Goal: Complete application form: Complete application form

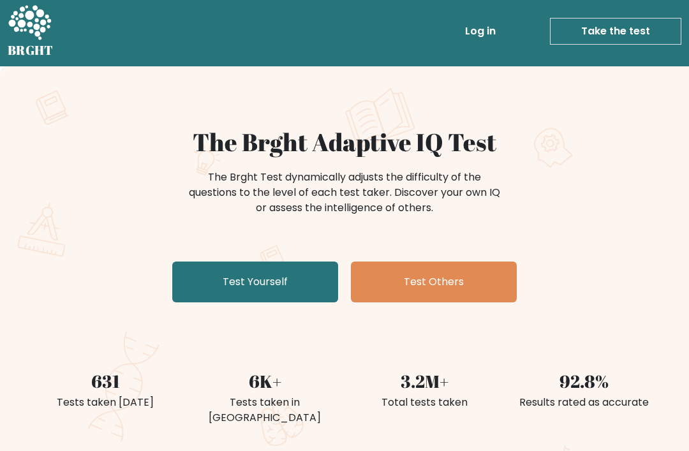
scroll to position [10, 0]
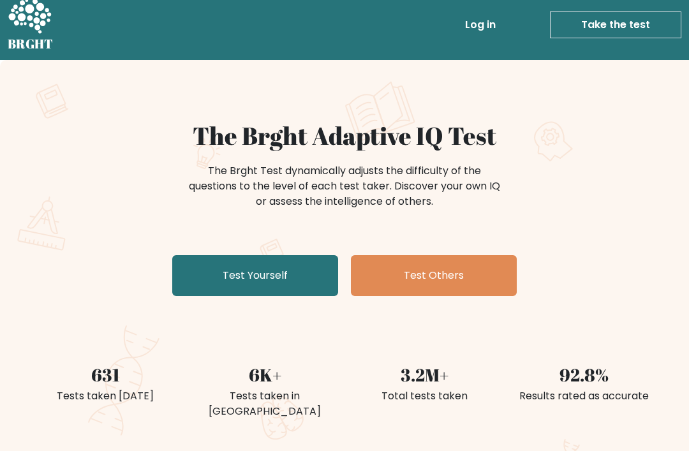
click at [167, 253] on div "The Brght Adaptive IQ Test The Brght Test dynamically adjusts the difficulty of…" at bounding box center [345, 211] width 638 height 180
click at [208, 277] on link "Test Yourself" at bounding box center [255, 275] width 166 height 41
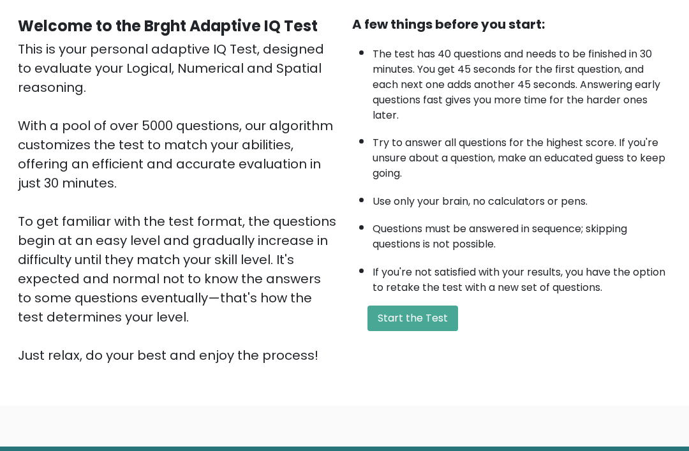
scroll to position [126, 0]
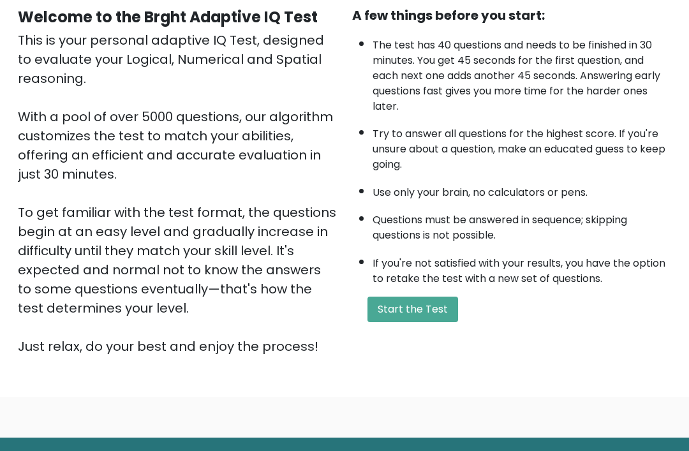
click at [428, 309] on div "A few things before you start: The test has 40 questions and needs to be finish…" at bounding box center [511, 181] width 334 height 350
click at [425, 322] on button "Start the Test" at bounding box center [412, 309] width 91 height 26
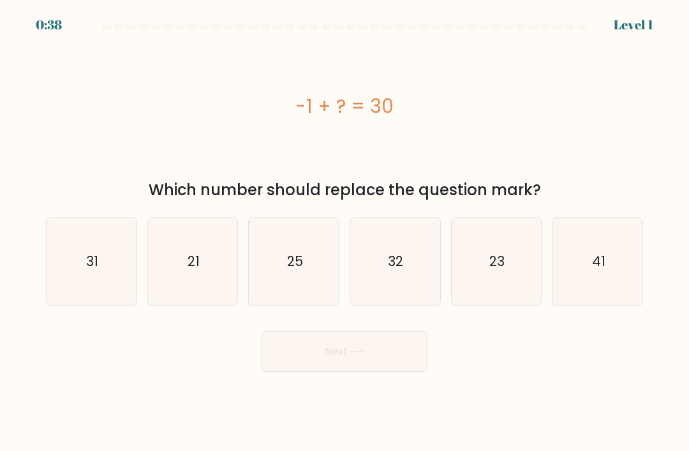
click at [390, 270] on text "32" at bounding box center [395, 261] width 15 height 18
click at [345, 232] on input "d. 32" at bounding box center [344, 229] width 1 height 6
radio input "true"
click at [314, 289] on icon "25" at bounding box center [294, 261] width 88 height 88
click at [344, 232] on input "c. 25" at bounding box center [344, 229] width 1 height 6
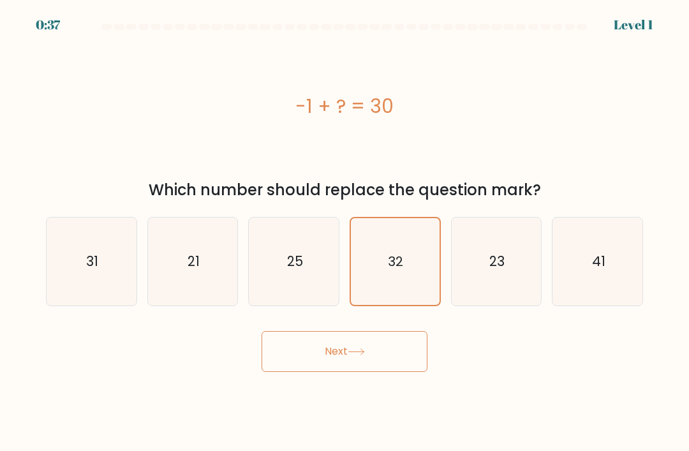
radio input "true"
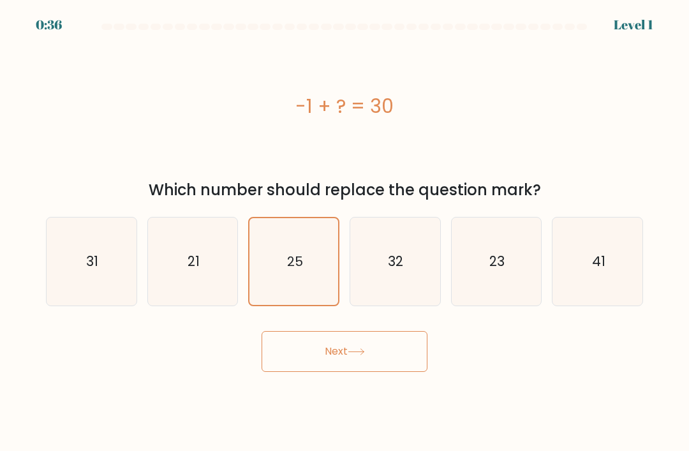
click at [112, 279] on icon "31" at bounding box center [91, 261] width 88 height 88
click at [344, 232] on input "a. 31" at bounding box center [344, 229] width 1 height 6
radio input "true"
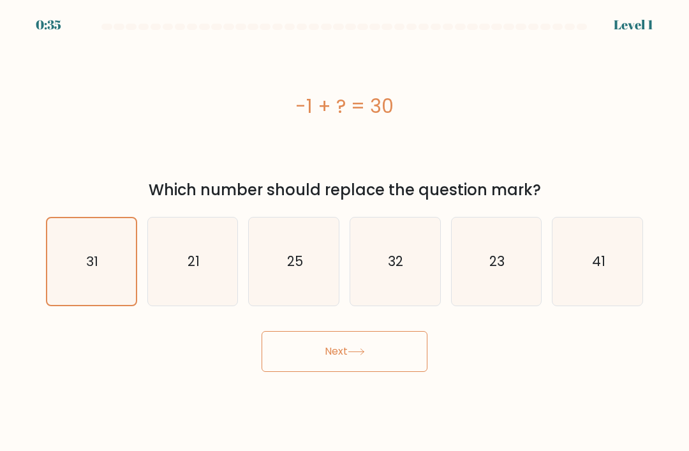
click at [379, 361] on button "Next" at bounding box center [344, 351] width 166 height 41
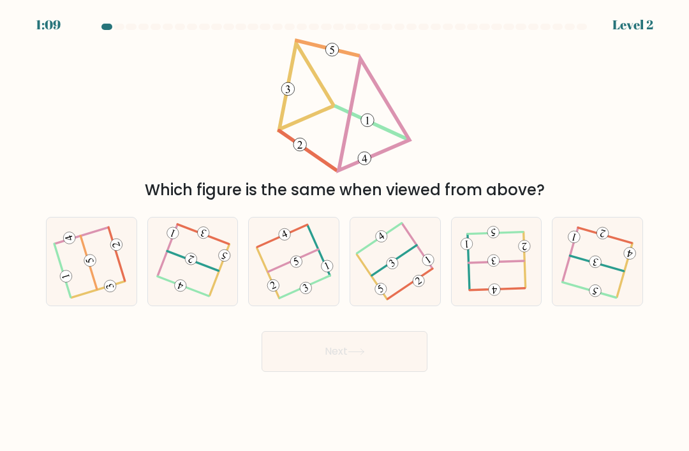
click at [109, 261] on icon at bounding box center [91, 261] width 70 height 70
click at [344, 232] on input "a." at bounding box center [344, 229] width 1 height 6
radio input "true"
click at [376, 365] on button "Next" at bounding box center [344, 351] width 166 height 41
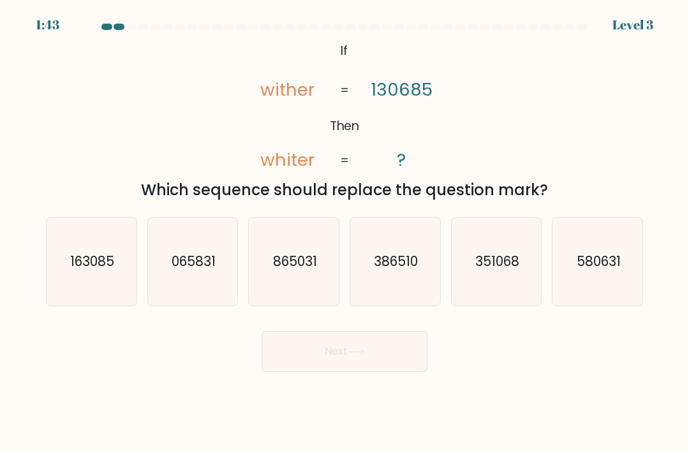
click at [78, 287] on icon "163085" at bounding box center [91, 261] width 88 height 88
click at [344, 232] on input "a. 163085" at bounding box center [344, 229] width 1 height 6
radio input "true"
click at [360, 355] on icon at bounding box center [356, 351] width 17 height 7
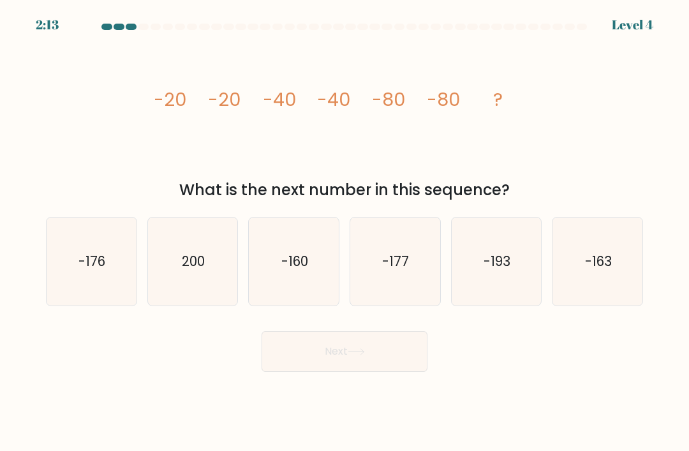
click at [312, 304] on icon "-160" at bounding box center [294, 261] width 88 height 88
click at [344, 232] on input "c. -160" at bounding box center [344, 229] width 1 height 6
radio input "true"
click at [365, 355] on icon at bounding box center [356, 351] width 17 height 7
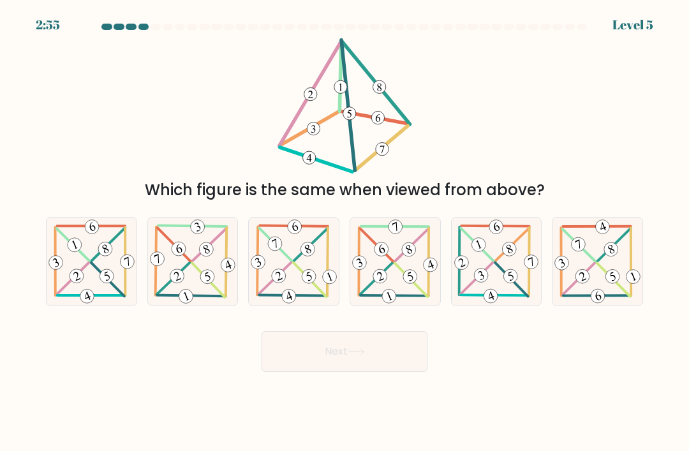
click at [405, 285] on 220 at bounding box center [410, 277] width 18 height 18
click at [345, 232] on input "d." at bounding box center [344, 229] width 1 height 6
radio input "true"
click at [301, 290] on icon at bounding box center [294, 260] width 90 height 87
click at [344, 232] on input "c." at bounding box center [344, 229] width 1 height 6
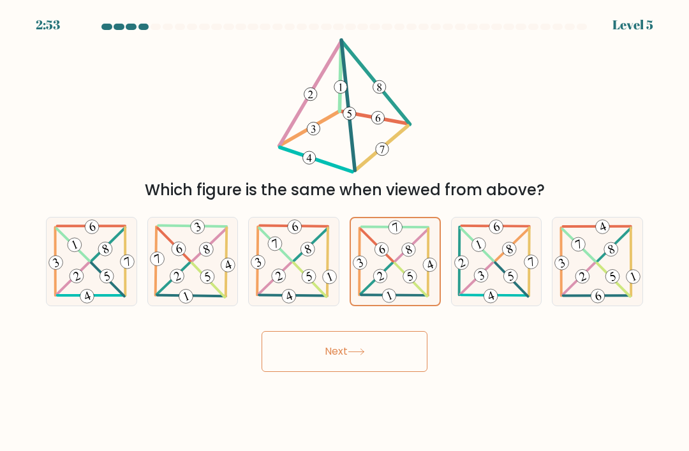
radio input "true"
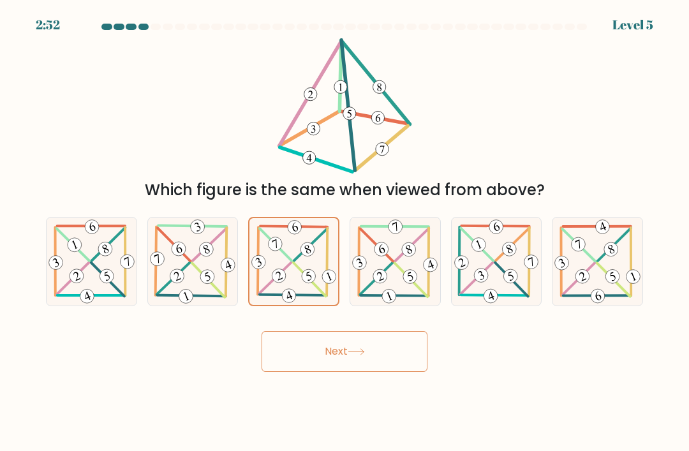
click at [299, 366] on button "Next" at bounding box center [344, 351] width 166 height 41
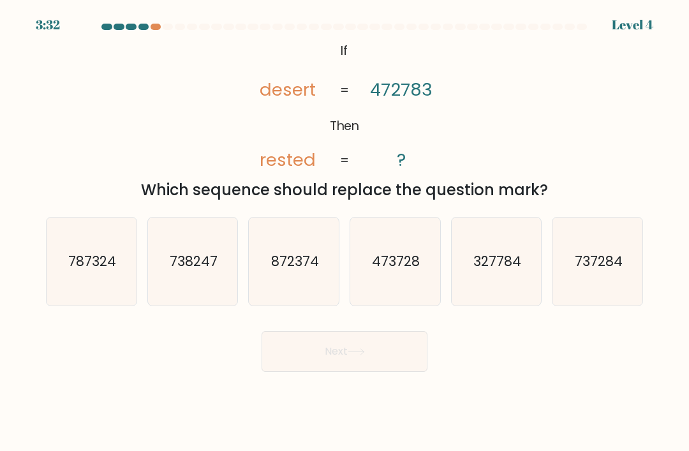
click at [195, 292] on icon "738247" at bounding box center [193, 261] width 88 height 88
click at [344, 232] on input "b. 738247" at bounding box center [344, 229] width 1 height 6
radio input "true"
click at [319, 372] on button "Next" at bounding box center [344, 351] width 166 height 41
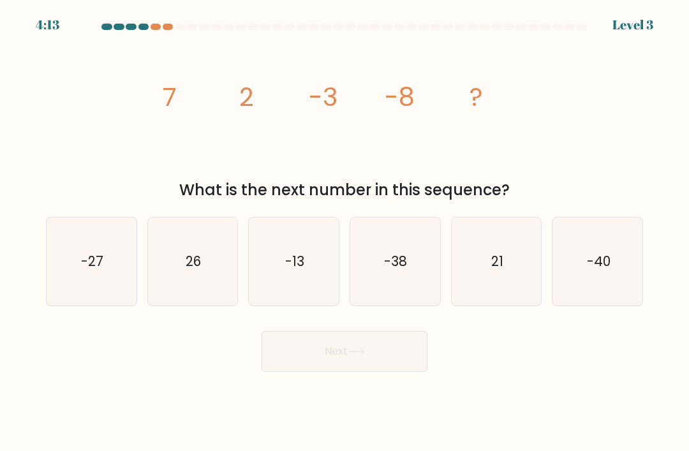
click at [284, 293] on icon "-13" at bounding box center [294, 261] width 88 height 88
click at [344, 232] on input "c. -13" at bounding box center [344, 229] width 1 height 6
radio input "true"
click at [312, 372] on button "Next" at bounding box center [344, 351] width 166 height 41
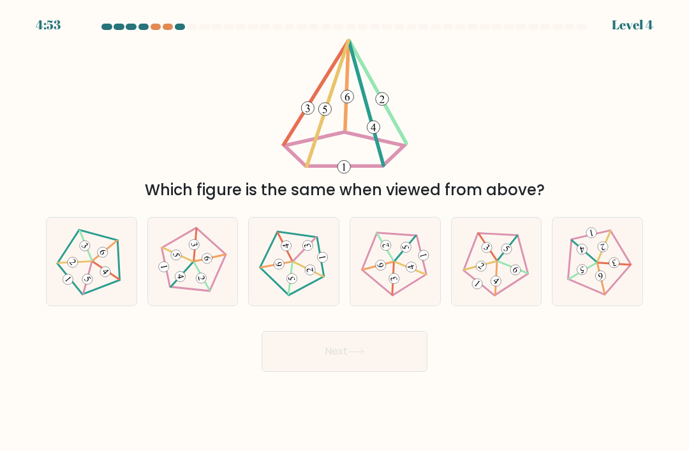
click at [172, 285] on icon at bounding box center [192, 261] width 70 height 70
click at [344, 232] on input "b." at bounding box center [344, 229] width 1 height 6
radio input "true"
click at [337, 357] on button "Next" at bounding box center [344, 351] width 166 height 41
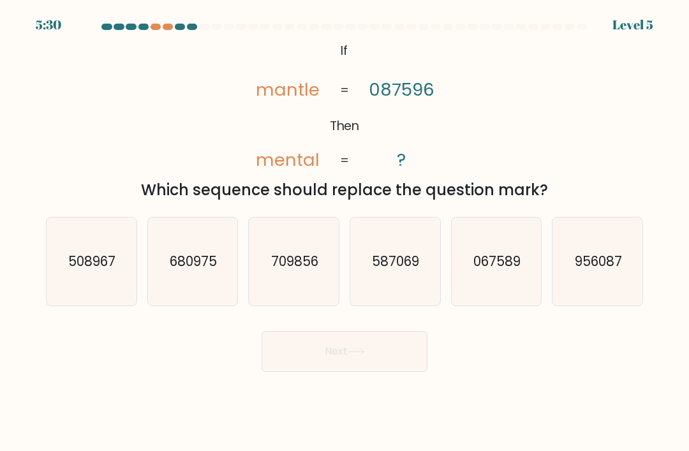
click at [300, 294] on icon "709856" at bounding box center [294, 261] width 88 height 88
click at [344, 232] on input "c. 709856" at bounding box center [344, 229] width 1 height 6
radio input "true"
click at [322, 372] on button "Next" at bounding box center [344, 351] width 166 height 41
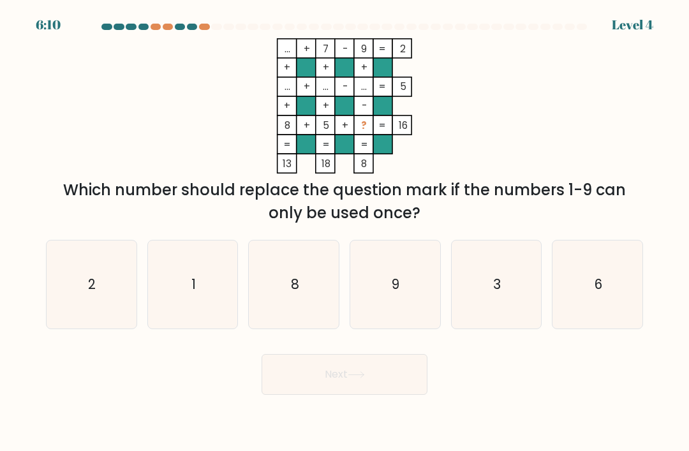
click at [155, 25] on div at bounding box center [155, 27] width 11 height 6
click at [156, 21] on div "6:09 Level 4" at bounding box center [344, 17] width 689 height 34
click at [153, 22] on div "6:09 Level 4" at bounding box center [344, 17] width 689 height 34
click at [479, 288] on icon "3" at bounding box center [496, 284] width 88 height 88
click at [345, 232] on input "e. 3" at bounding box center [344, 229] width 1 height 6
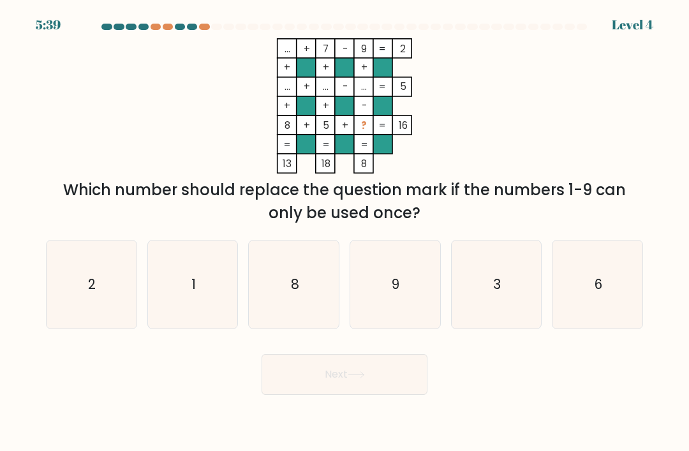
radio input "true"
click at [370, 374] on button "Next" at bounding box center [344, 374] width 166 height 41
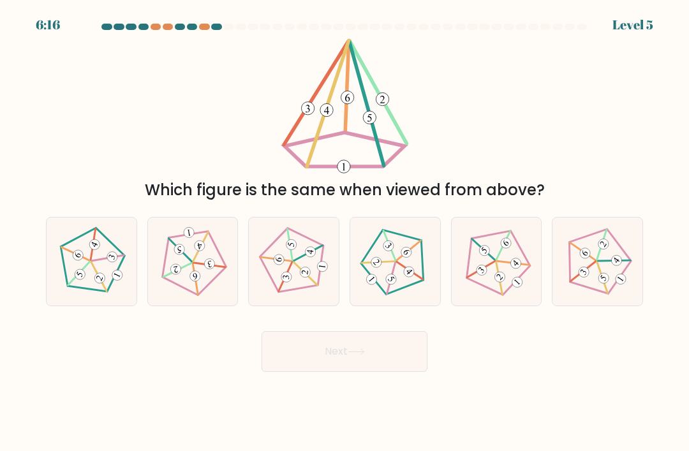
click at [210, 296] on icon at bounding box center [192, 261] width 70 height 70
click at [344, 232] on input "b." at bounding box center [344, 229] width 1 height 6
radio input "true"
click at [304, 361] on button "Next" at bounding box center [344, 351] width 166 height 41
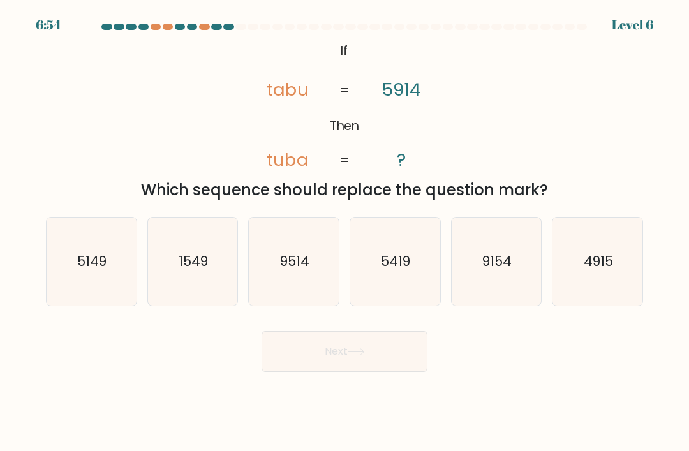
click at [300, 297] on icon "9514" at bounding box center [294, 261] width 88 height 88
click at [344, 232] on input "c. 9514" at bounding box center [344, 229] width 1 height 6
radio input "true"
click at [310, 282] on icon "9514" at bounding box center [294, 261] width 87 height 87
click at [344, 232] on input "c. 9514" at bounding box center [344, 229] width 1 height 6
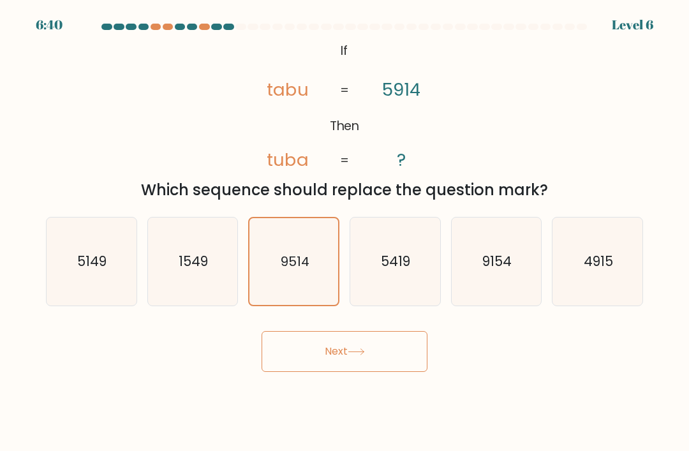
click at [403, 270] on text "5419" at bounding box center [395, 261] width 29 height 18
click at [345, 232] on input "d. 5419" at bounding box center [344, 229] width 1 height 6
radio input "true"
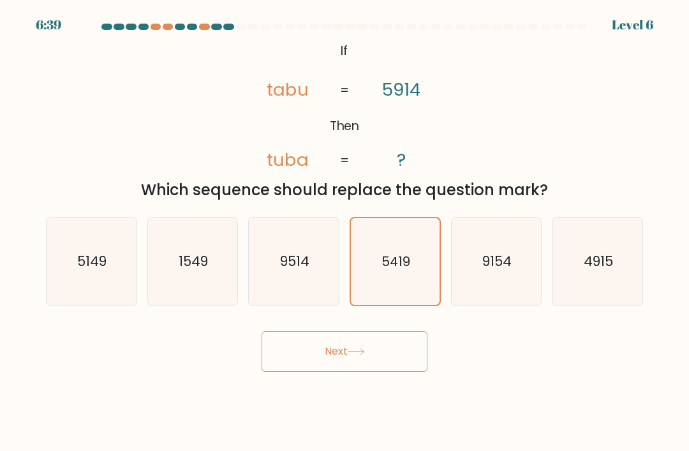
click at [377, 351] on button "Next" at bounding box center [344, 351] width 166 height 41
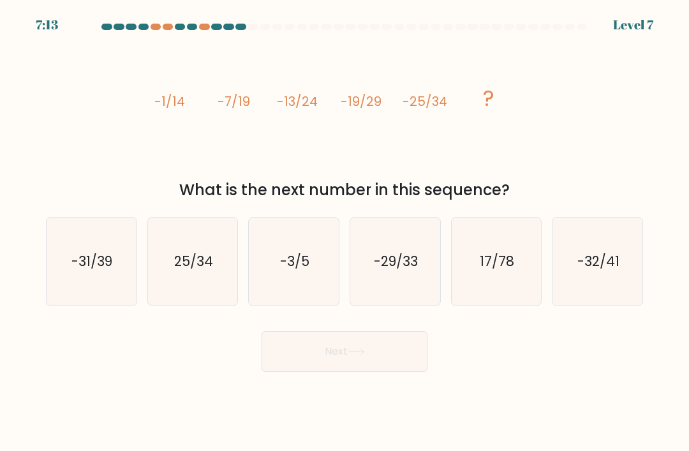
click at [401, 291] on icon "-29/33" at bounding box center [395, 261] width 88 height 88
click at [345, 232] on input "d. -29/33" at bounding box center [344, 229] width 1 height 6
radio input "true"
click at [358, 355] on icon at bounding box center [356, 351] width 17 height 7
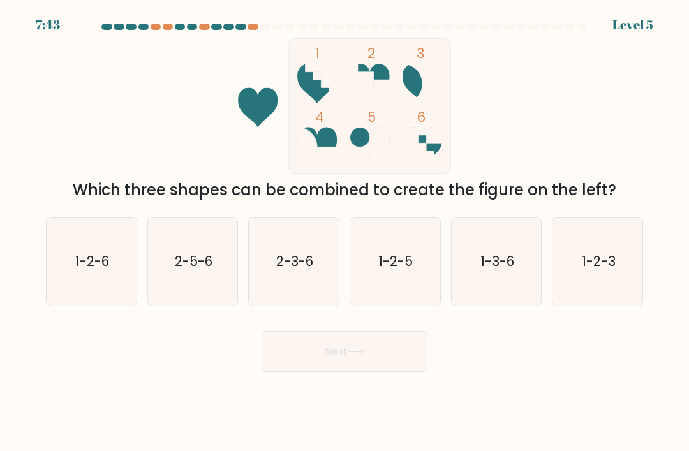
click at [501, 294] on icon "1-3-6" at bounding box center [496, 261] width 88 height 88
click at [345, 232] on input "e. 1-3-6" at bounding box center [344, 229] width 1 height 6
radio input "true"
click at [369, 372] on button "Next" at bounding box center [344, 351] width 166 height 41
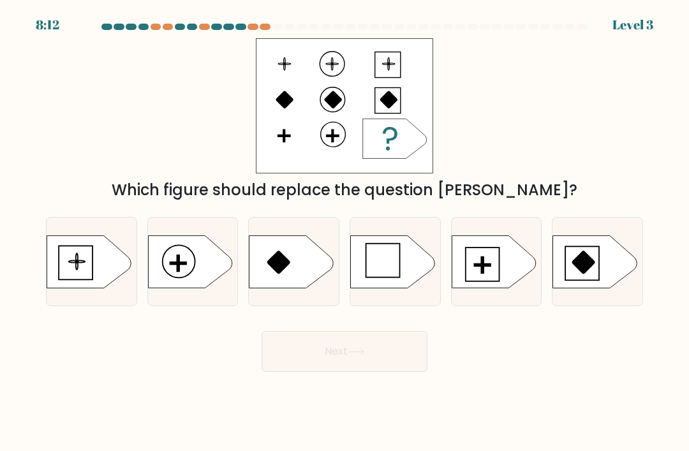
click at [202, 288] on icon at bounding box center [190, 261] width 84 height 52
click at [344, 232] on input "b." at bounding box center [344, 229] width 1 height 6
radio input "true"
click at [384, 372] on button "Next" at bounding box center [344, 351] width 166 height 41
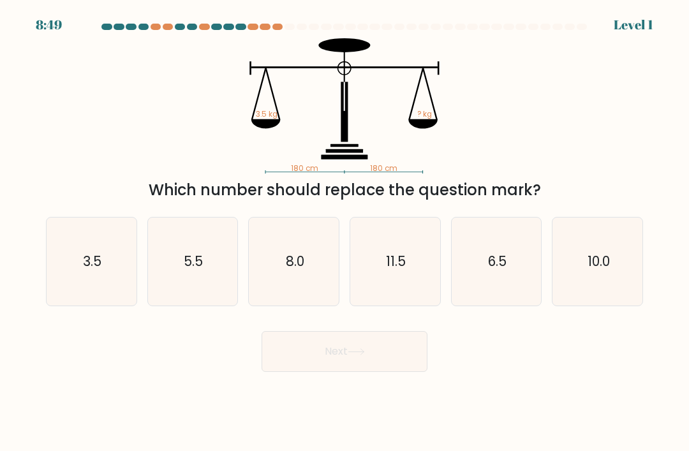
click at [64, 295] on icon "3.5" at bounding box center [91, 261] width 88 height 88
click at [344, 232] on input "a. 3.5" at bounding box center [344, 229] width 1 height 6
radio input "true"
click at [343, 351] on button "Next" at bounding box center [344, 351] width 166 height 41
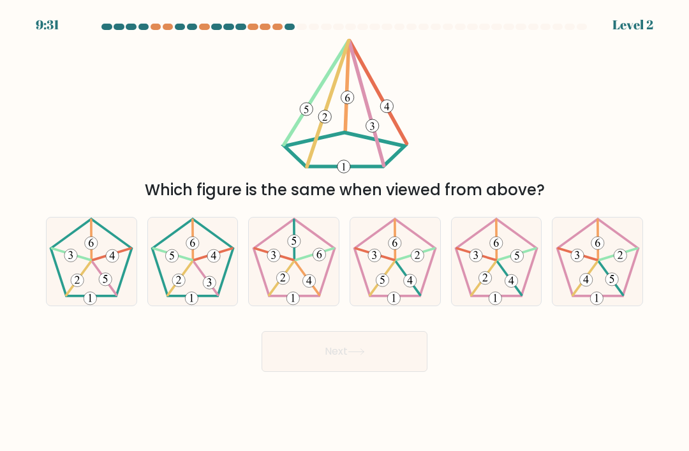
click at [195, 294] on icon at bounding box center [193, 261] width 88 height 88
click at [344, 232] on input "b." at bounding box center [344, 229] width 1 height 6
radio input "true"
click at [349, 368] on button "Next" at bounding box center [344, 351] width 166 height 41
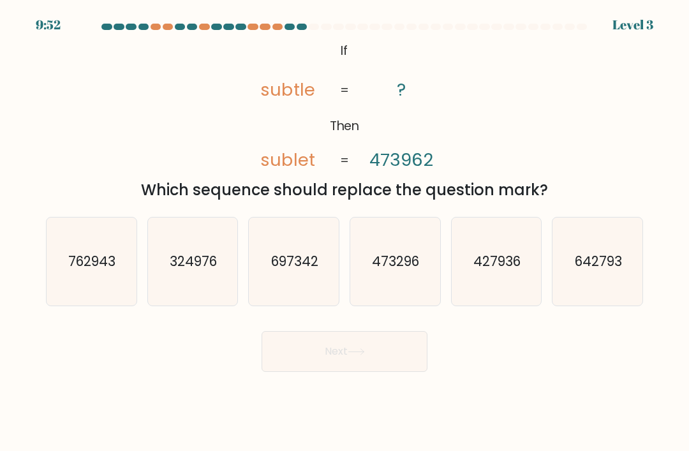
click at [398, 270] on text "473296" at bounding box center [395, 261] width 47 height 18
click at [345, 232] on input "d. 473296" at bounding box center [344, 229] width 1 height 6
radio input "true"
click at [336, 367] on button "Next" at bounding box center [344, 351] width 166 height 41
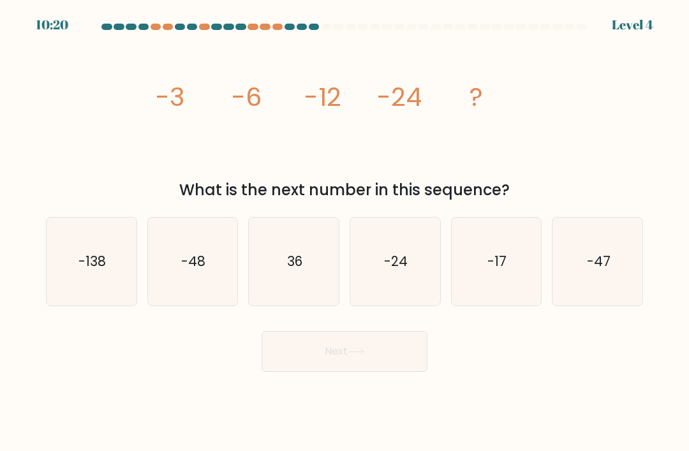
click at [186, 261] on icon "-48" at bounding box center [193, 261] width 88 height 88
click at [344, 232] on input "b. -48" at bounding box center [344, 229] width 1 height 6
radio input "true"
click at [358, 372] on button "Next" at bounding box center [344, 351] width 166 height 41
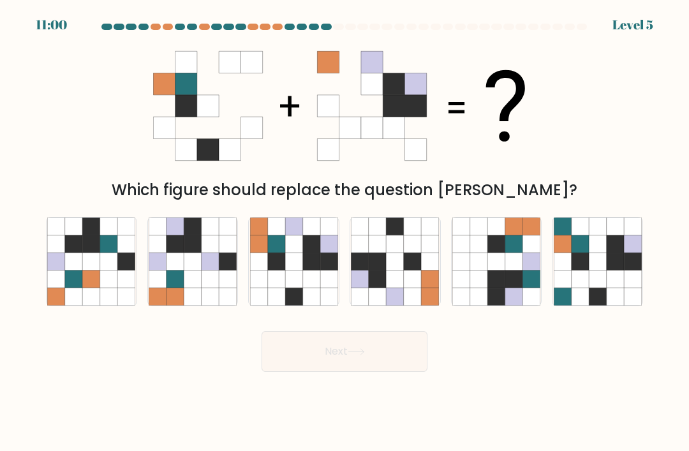
click at [311, 286] on icon at bounding box center [310, 278] width 17 height 17
click at [344, 232] on input "c." at bounding box center [344, 229] width 1 height 6
radio input "true"
click at [359, 360] on button "Next" at bounding box center [344, 351] width 166 height 41
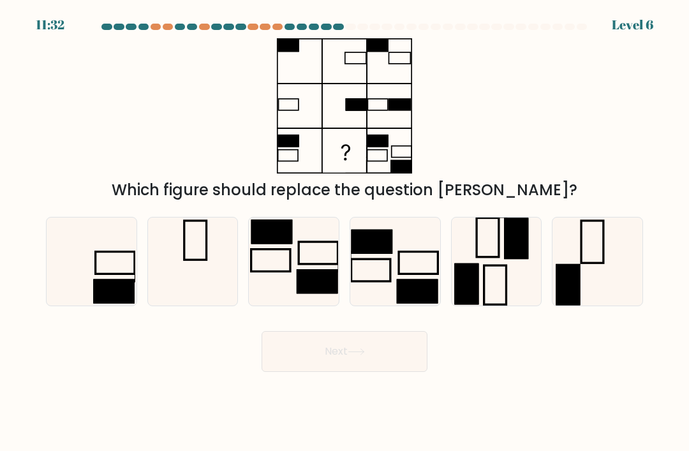
click at [300, 286] on rect at bounding box center [316, 281] width 41 height 24
click at [344, 232] on input "c." at bounding box center [344, 229] width 1 height 6
radio input "true"
click at [325, 372] on button "Next" at bounding box center [344, 351] width 166 height 41
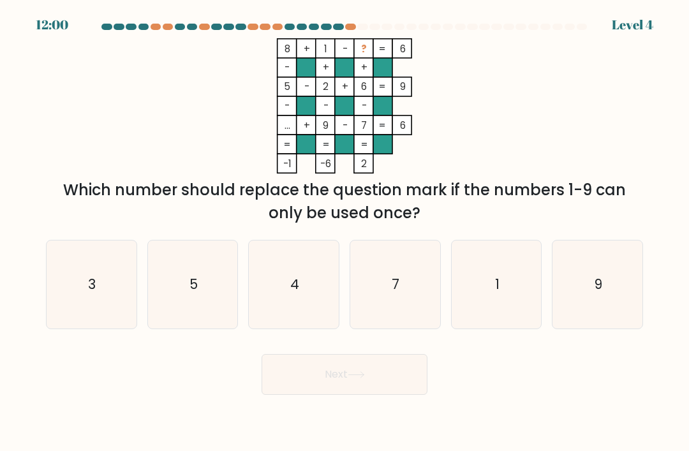
click at [89, 314] on icon "3" at bounding box center [91, 284] width 88 height 88
click at [344, 232] on input "a. 3" at bounding box center [344, 229] width 1 height 6
radio input "true"
click at [356, 395] on button "Next" at bounding box center [344, 374] width 166 height 41
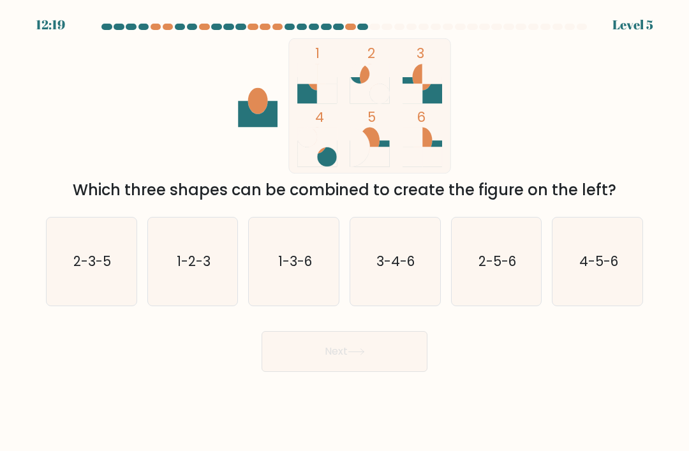
click at [290, 288] on icon "1-3-6" at bounding box center [294, 261] width 88 height 88
click at [344, 232] on input "c. 1-3-6" at bounding box center [344, 229] width 1 height 6
radio input "true"
click at [319, 364] on button "Next" at bounding box center [344, 351] width 166 height 41
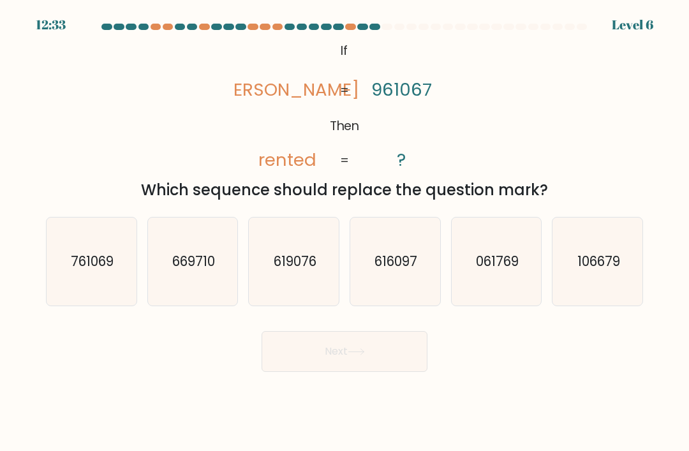
click at [586, 296] on icon "106679" at bounding box center [597, 261] width 88 height 88
click at [345, 232] on input "f. 106679" at bounding box center [344, 229] width 1 height 6
radio input "true"
click at [393, 372] on button "Next" at bounding box center [344, 351] width 166 height 41
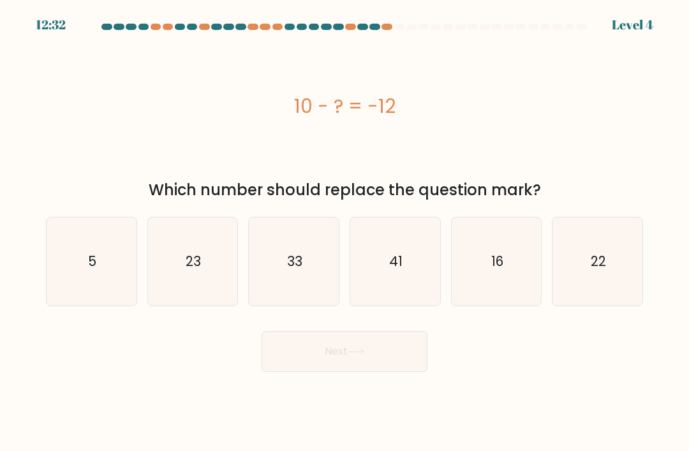
click at [383, 362] on button "Next" at bounding box center [344, 351] width 166 height 41
click at [143, 372] on div "Next" at bounding box center [344, 346] width 612 height 50
click at [501, 291] on icon "16" at bounding box center [496, 261] width 88 height 88
click at [345, 232] on input "e. 16" at bounding box center [344, 229] width 1 height 6
radio input "true"
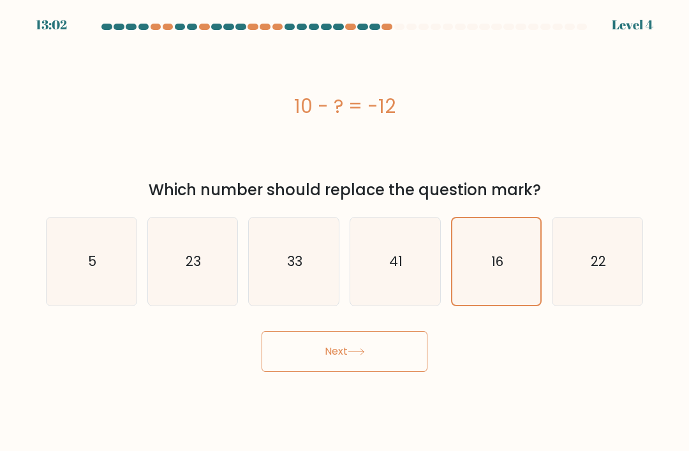
click at [356, 355] on icon at bounding box center [356, 351] width 17 height 7
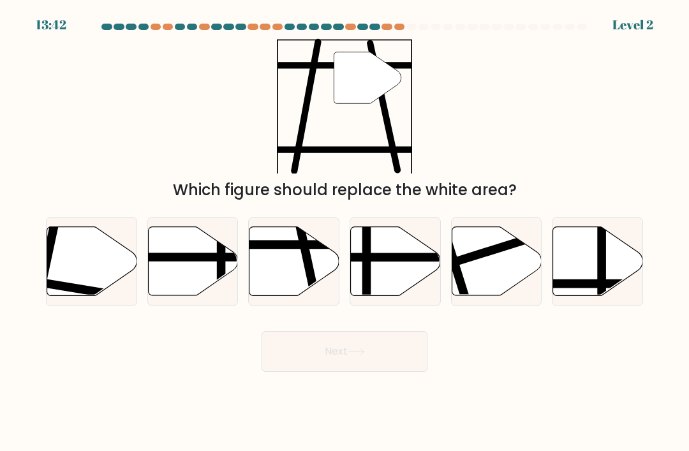
click at [298, 293] on icon at bounding box center [294, 261] width 90 height 69
click at [344, 232] on input "c." at bounding box center [344, 229] width 1 height 6
radio input "true"
click at [340, 366] on button "Next" at bounding box center [344, 351] width 166 height 41
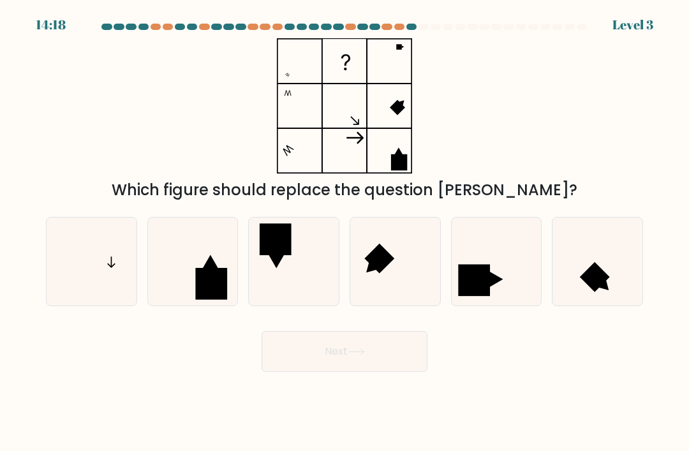
click at [401, 277] on icon at bounding box center [395, 261] width 88 height 88
click at [345, 232] on input "d." at bounding box center [344, 229] width 1 height 6
radio input "true"
click at [367, 372] on button "Next" at bounding box center [344, 351] width 166 height 41
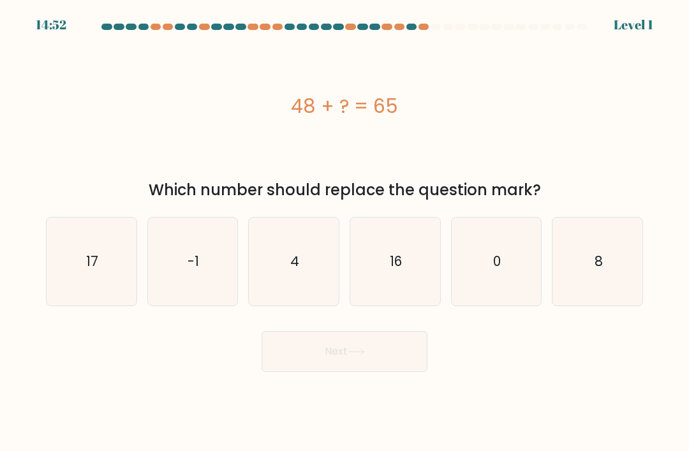
click at [419, 300] on icon "16" at bounding box center [395, 261] width 88 height 88
click at [345, 232] on input "d. 16" at bounding box center [344, 229] width 1 height 6
radio input "true"
click at [391, 372] on button "Next" at bounding box center [344, 351] width 166 height 41
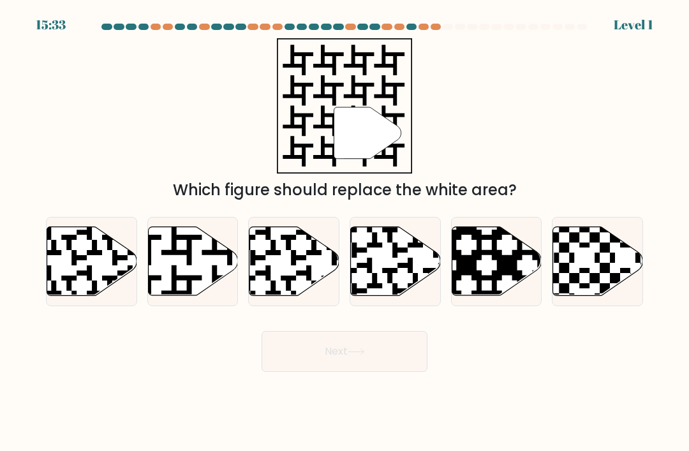
click at [196, 280] on icon at bounding box center [193, 261] width 90 height 69
click at [344, 232] on input "b." at bounding box center [344, 229] width 1 height 6
radio input "true"
click at [320, 372] on button "Next" at bounding box center [344, 351] width 166 height 41
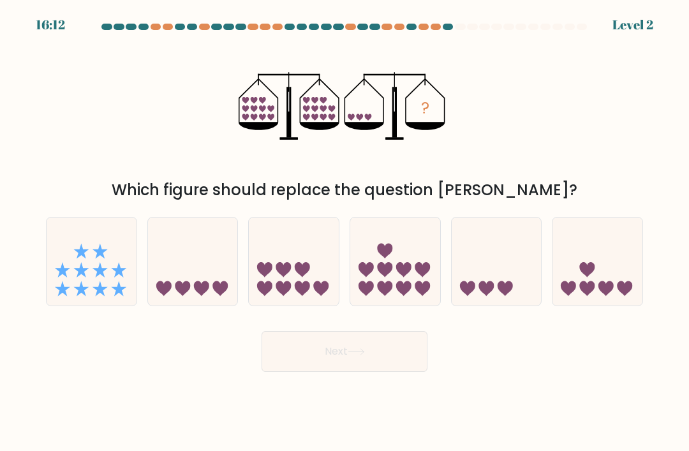
click at [509, 296] on icon at bounding box center [504, 288] width 15 height 15
click at [345, 232] on input "e." at bounding box center [344, 229] width 1 height 6
radio input "true"
click at [376, 365] on button "Next" at bounding box center [344, 351] width 166 height 41
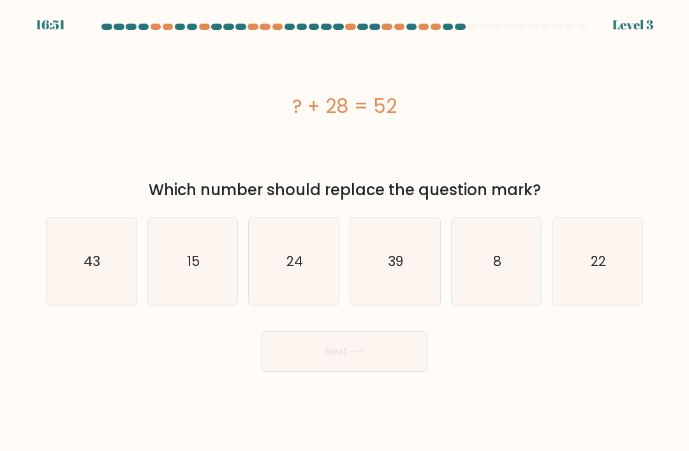
click at [305, 286] on icon "24" at bounding box center [294, 261] width 88 height 88
click at [344, 232] on input "c. 24" at bounding box center [344, 229] width 1 height 6
radio input "true"
click at [318, 362] on button "Next" at bounding box center [344, 351] width 166 height 41
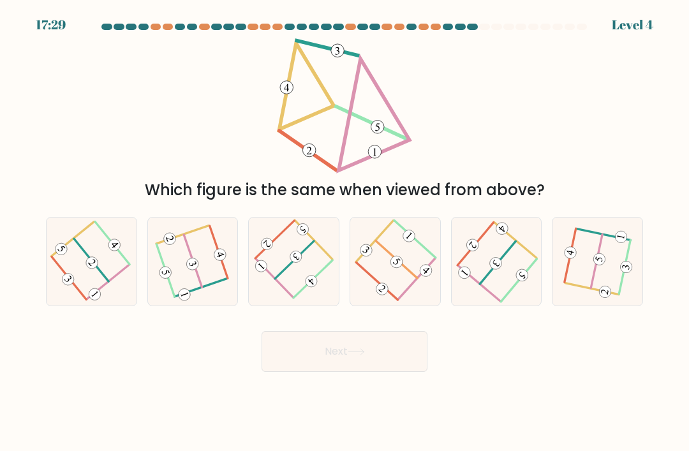
click at [295, 295] on icon at bounding box center [294, 261] width 68 height 70
click at [344, 232] on input "c." at bounding box center [344, 229] width 1 height 6
radio input "true"
click at [340, 372] on button "Next" at bounding box center [344, 351] width 166 height 41
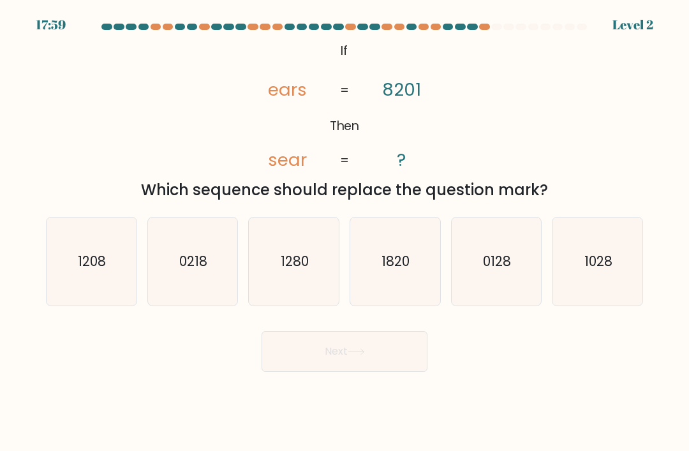
click at [87, 295] on icon "1208" at bounding box center [91, 261] width 88 height 88
click at [344, 232] on input "a. 1208" at bounding box center [344, 229] width 1 height 6
radio input "true"
click at [399, 372] on button "Next" at bounding box center [344, 351] width 166 height 41
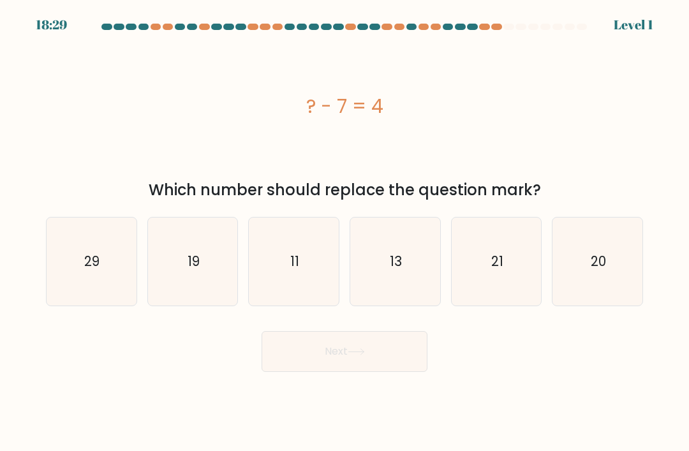
click at [262, 274] on icon "11" at bounding box center [294, 261] width 88 height 88
click at [344, 232] on input "c. 11" at bounding box center [344, 229] width 1 height 6
radio input "true"
click at [336, 364] on button "Next" at bounding box center [344, 351] width 166 height 41
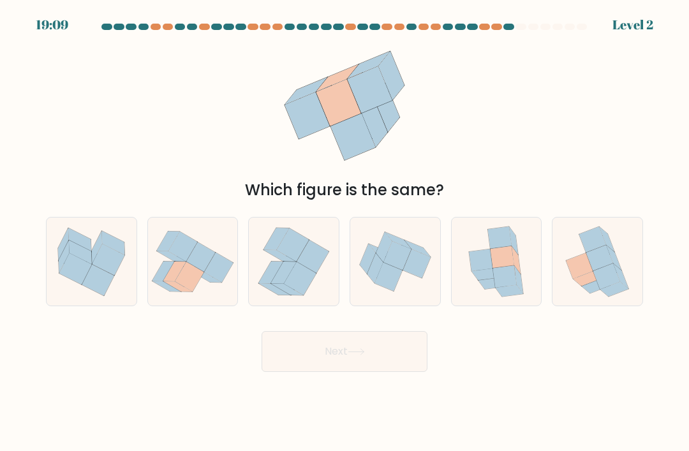
click at [219, 261] on icon at bounding box center [193, 261] width 90 height 79
click at [344, 232] on input "b." at bounding box center [344, 229] width 1 height 6
radio input "true"
click at [481, 289] on icon at bounding box center [491, 282] width 27 height 11
click at [345, 232] on input "e." at bounding box center [344, 229] width 1 height 6
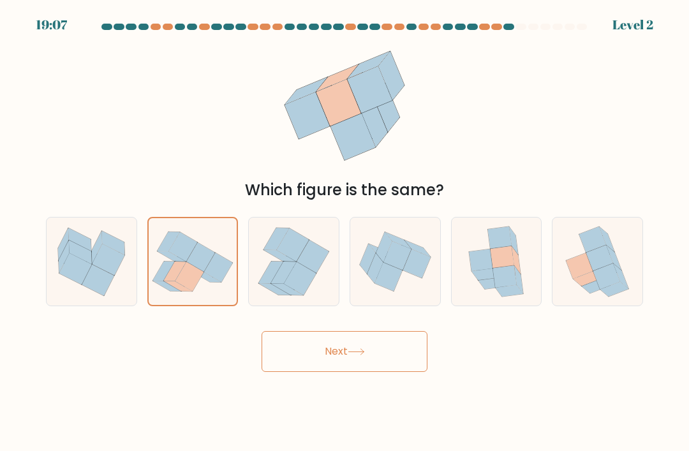
radio input "true"
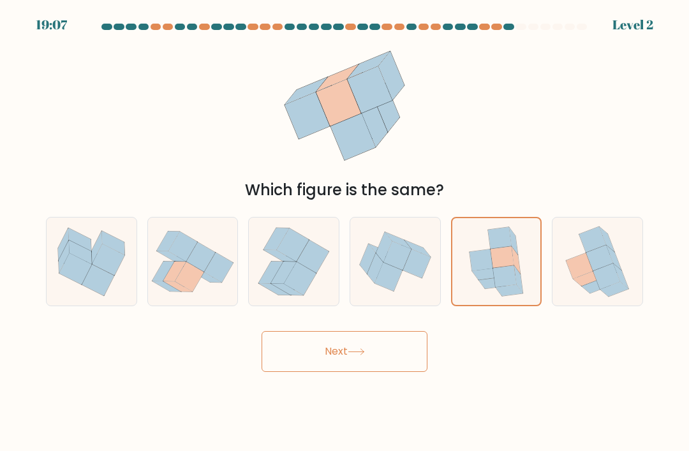
click at [370, 363] on button "Next" at bounding box center [344, 351] width 166 height 41
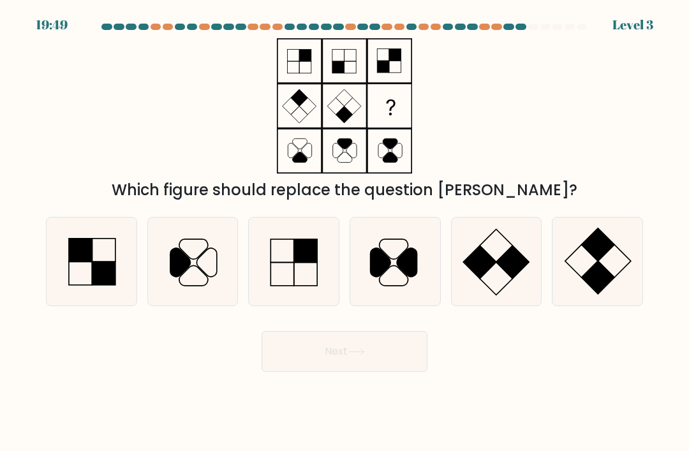
click at [508, 305] on icon at bounding box center [496, 261] width 88 height 88
click at [345, 232] on input "e." at bounding box center [344, 229] width 1 height 6
radio input "true"
click at [379, 367] on button "Next" at bounding box center [344, 351] width 166 height 41
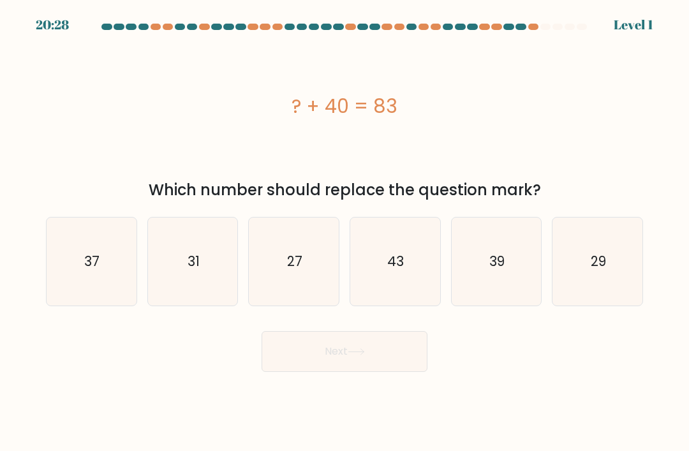
click at [404, 299] on icon "43" at bounding box center [395, 261] width 88 height 88
click at [345, 232] on input "d. 43" at bounding box center [344, 229] width 1 height 6
radio input "true"
click at [360, 338] on div "Next" at bounding box center [344, 346] width 612 height 50
click at [387, 372] on button "Next" at bounding box center [344, 351] width 166 height 41
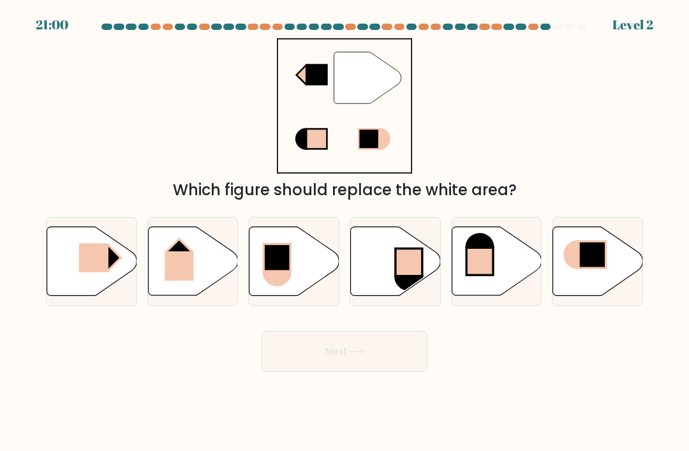
click at [87, 296] on icon at bounding box center [92, 261] width 90 height 69
click at [344, 232] on input "a." at bounding box center [344, 229] width 1 height 6
radio input "true"
click at [346, 372] on button "Next" at bounding box center [344, 351] width 166 height 41
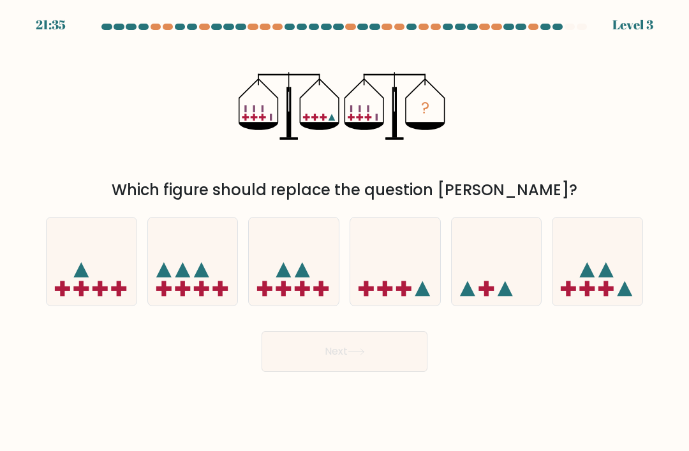
click at [220, 333] on form at bounding box center [344, 198] width 689 height 348
click at [210, 286] on icon at bounding box center [193, 261] width 90 height 75
click at [344, 232] on input "b." at bounding box center [344, 229] width 1 height 6
radio input "true"
click at [601, 306] on div at bounding box center [597, 261] width 91 height 89
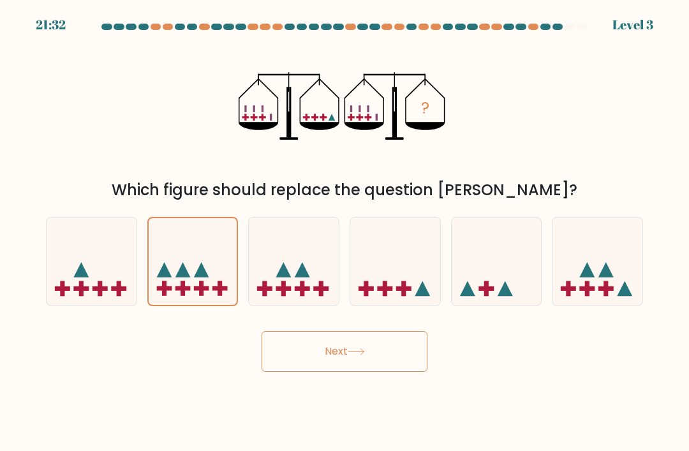
click at [345, 232] on input "f." at bounding box center [344, 229] width 1 height 6
radio input "true"
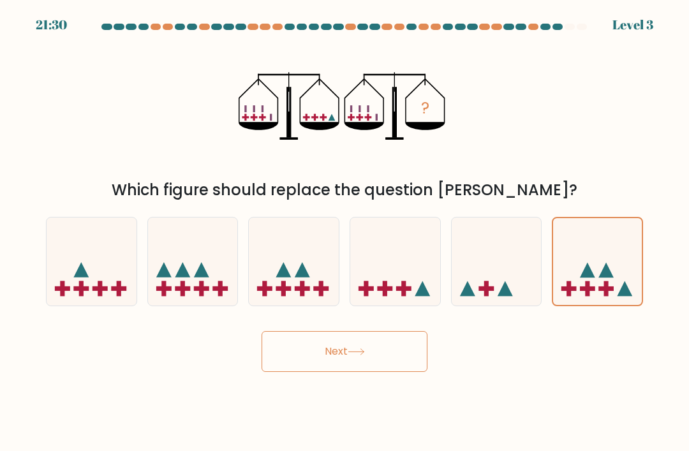
click at [332, 364] on button "Next" at bounding box center [344, 351] width 166 height 41
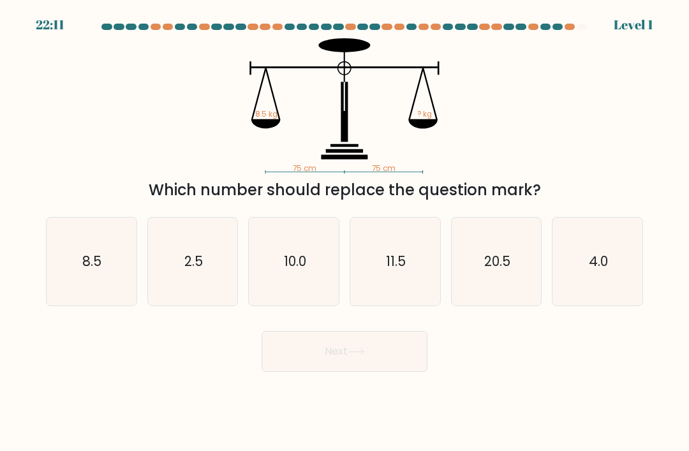
click at [74, 249] on icon "8.5" at bounding box center [91, 261] width 88 height 88
click at [344, 232] on input "a. 8.5" at bounding box center [344, 229] width 1 height 6
radio input "true"
click at [321, 367] on button "Next" at bounding box center [344, 351] width 166 height 41
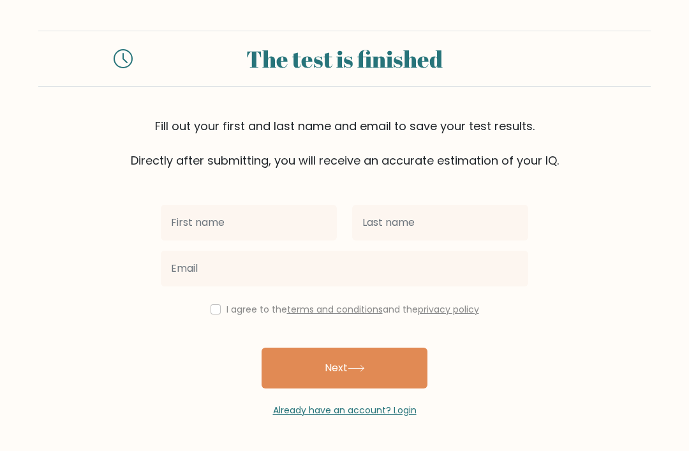
click at [183, 219] on input "text" at bounding box center [249, 223] width 176 height 36
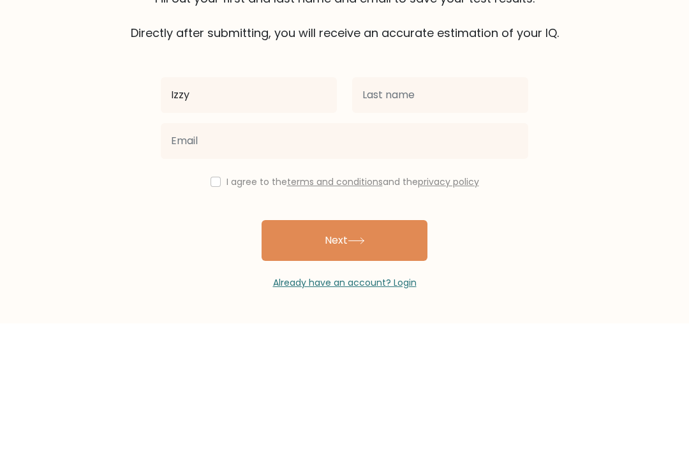
type input "Izzy"
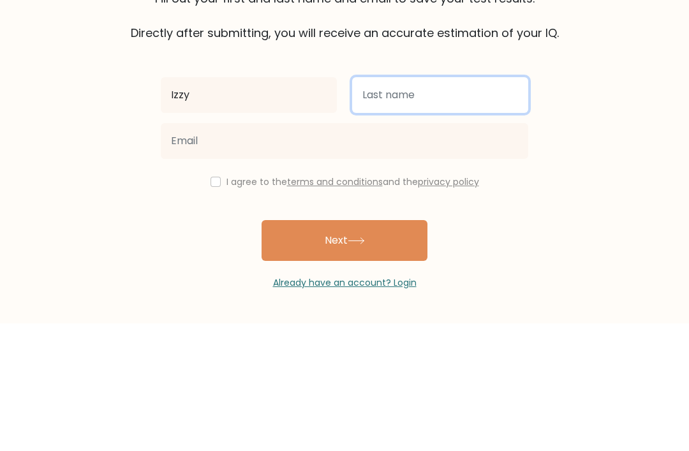
click at [434, 205] on input "text" at bounding box center [440, 223] width 176 height 36
type input "Lai"
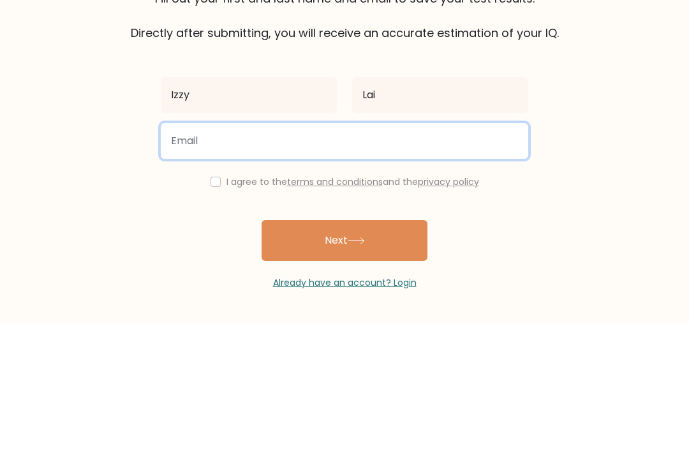
click at [431, 251] on input "email" at bounding box center [344, 269] width 367 height 36
type input "isobellai@icloud.com"
click at [344, 348] on button "Next" at bounding box center [344, 368] width 166 height 41
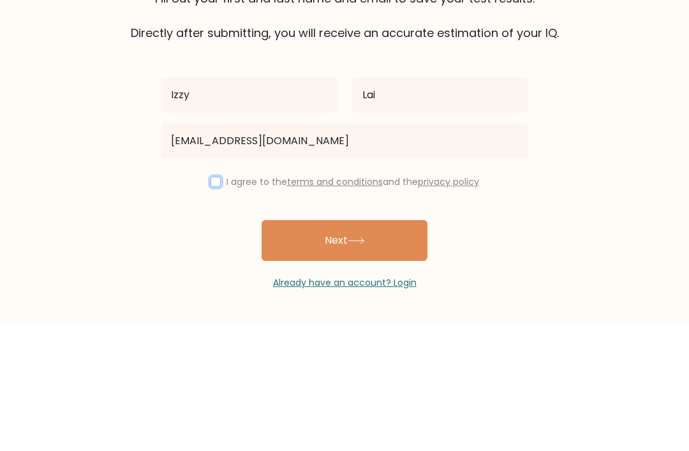
scroll to position [41, 0]
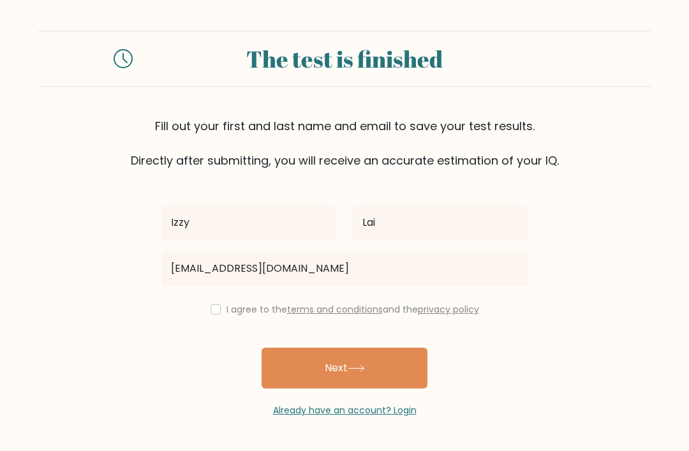
click at [216, 304] on input "checkbox" at bounding box center [215, 309] width 10 height 10
checkbox input "true"
click at [318, 348] on button "Next" at bounding box center [344, 368] width 166 height 41
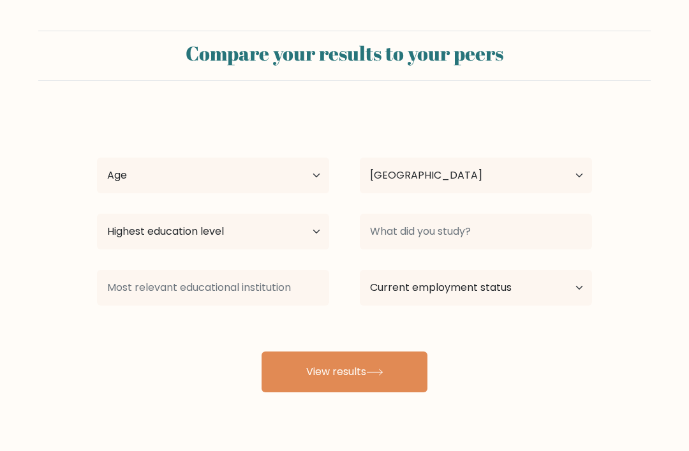
select select "HK"
click at [271, 207] on div "[PERSON_NAME] Age Under [DEMOGRAPHIC_DATA] [DEMOGRAPHIC_DATA] [DEMOGRAPHIC_DATA…" at bounding box center [344, 252] width 510 height 281
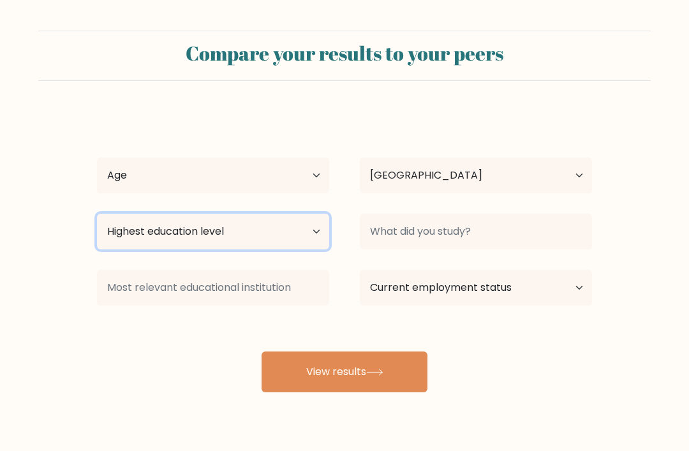
click at [268, 224] on select "Highest education level No schooling Primary Lower Secondary Upper Secondary Oc…" at bounding box center [213, 232] width 232 height 36
select select "primary"
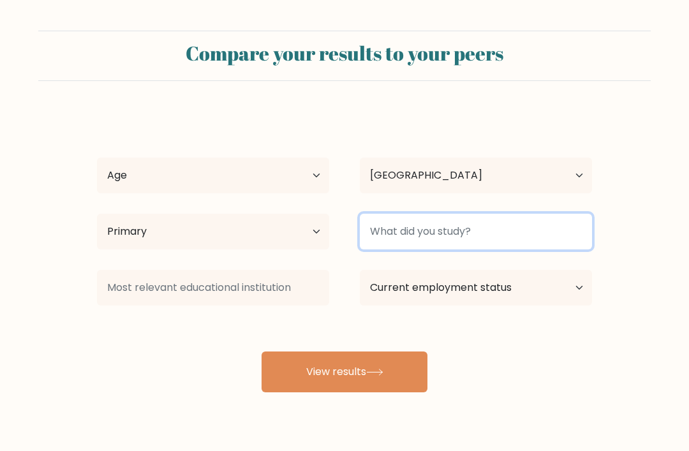
click at [499, 235] on input at bounding box center [476, 232] width 232 height 36
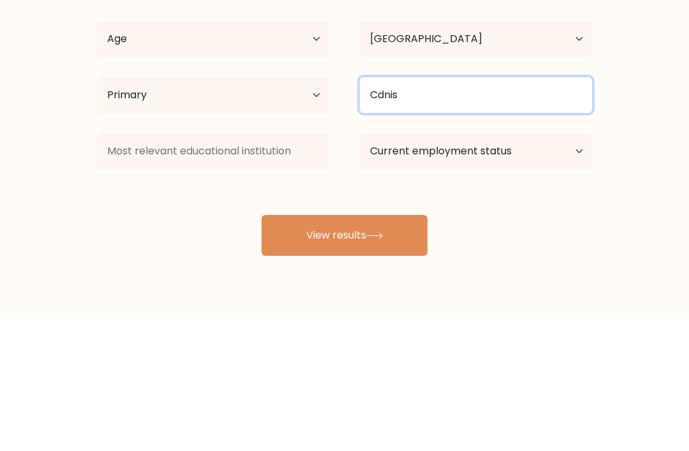
type input "Cdnis"
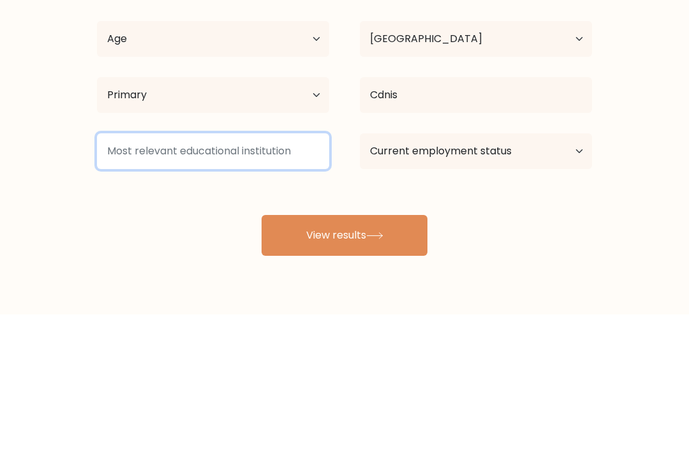
click at [120, 270] on input at bounding box center [213, 288] width 232 height 36
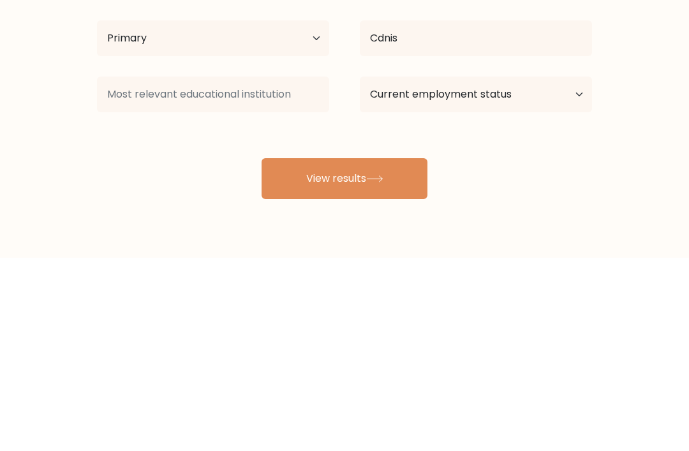
scroll to position [41, 0]
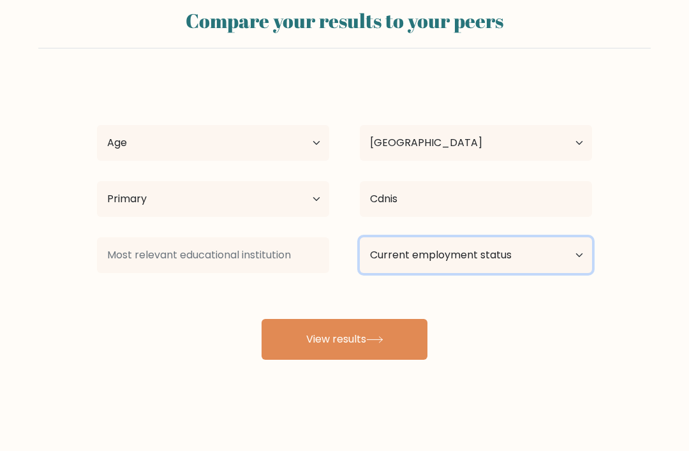
click at [558, 259] on select "Current employment status Employed Student Retired Other / prefer not to answer" at bounding box center [476, 255] width 232 height 36
select select "other"
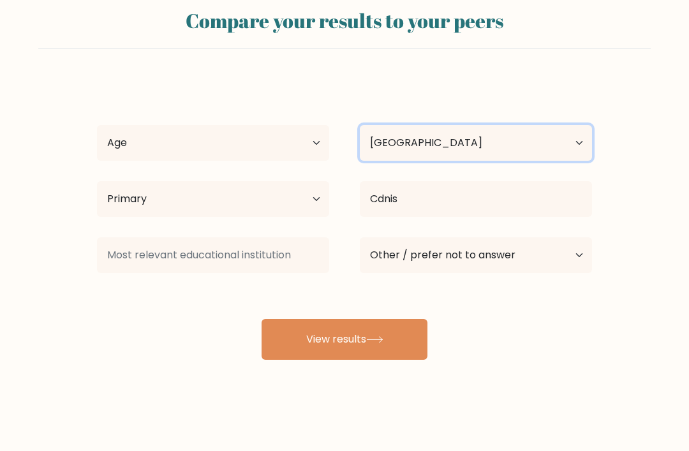
click at [535, 129] on select "Country Afghanistan Albania Algeria American Samoa Andorra Angola Anguilla Anta…" at bounding box center [476, 143] width 232 height 36
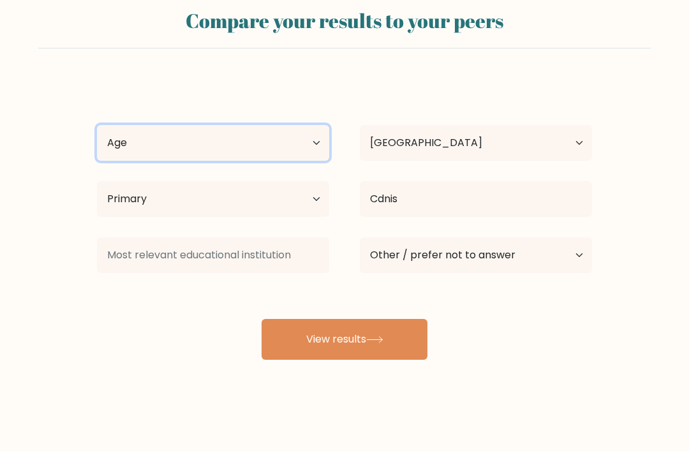
click at [112, 140] on select "Age Under 18 years old 18-24 years old 25-34 years old 35-44 years old 45-54 ye…" at bounding box center [213, 143] width 232 height 36
select select "min_18"
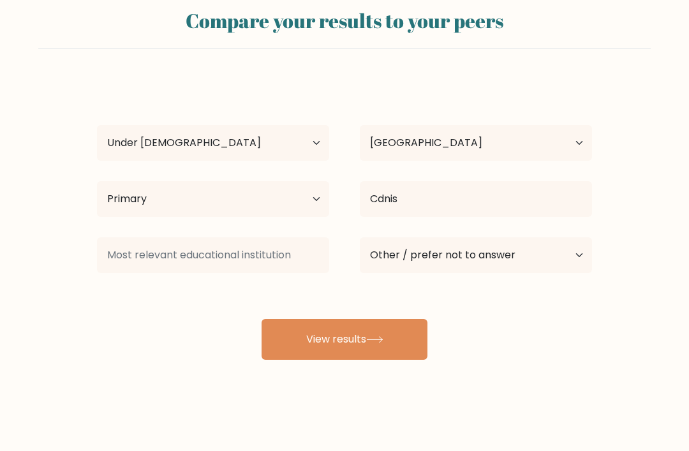
click at [406, 332] on button "View results" at bounding box center [344, 339] width 166 height 41
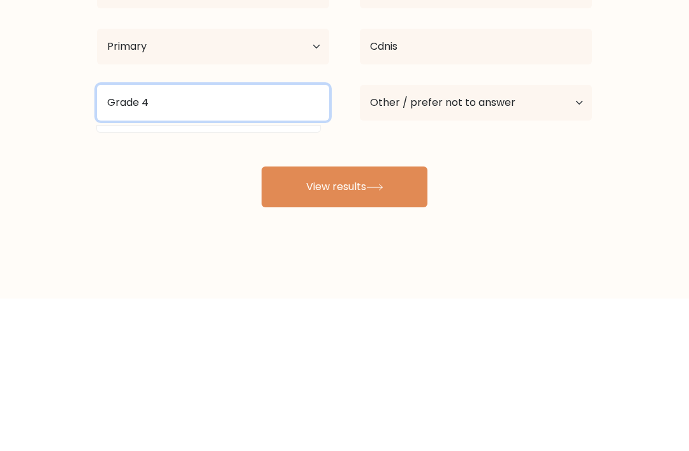
type input "Grade 4"
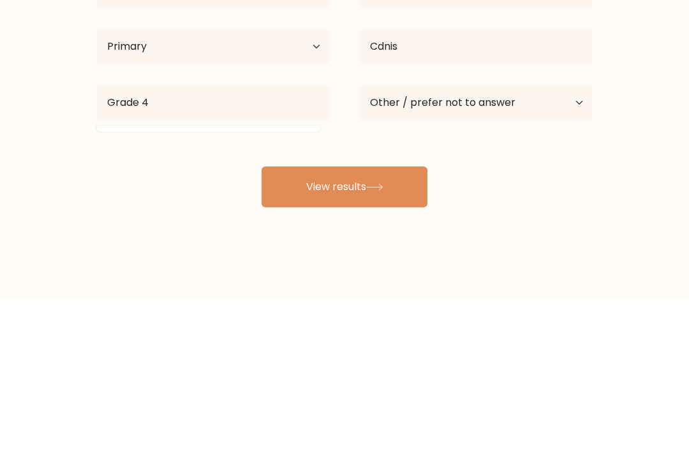
click at [283, 319] on button "View results" at bounding box center [344, 339] width 166 height 41
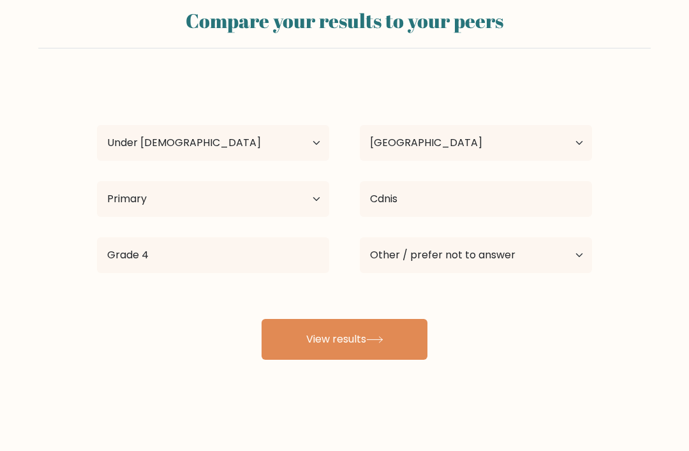
click at [312, 323] on button "View results" at bounding box center [344, 339] width 166 height 41
